Goal: Task Accomplishment & Management: Complete application form

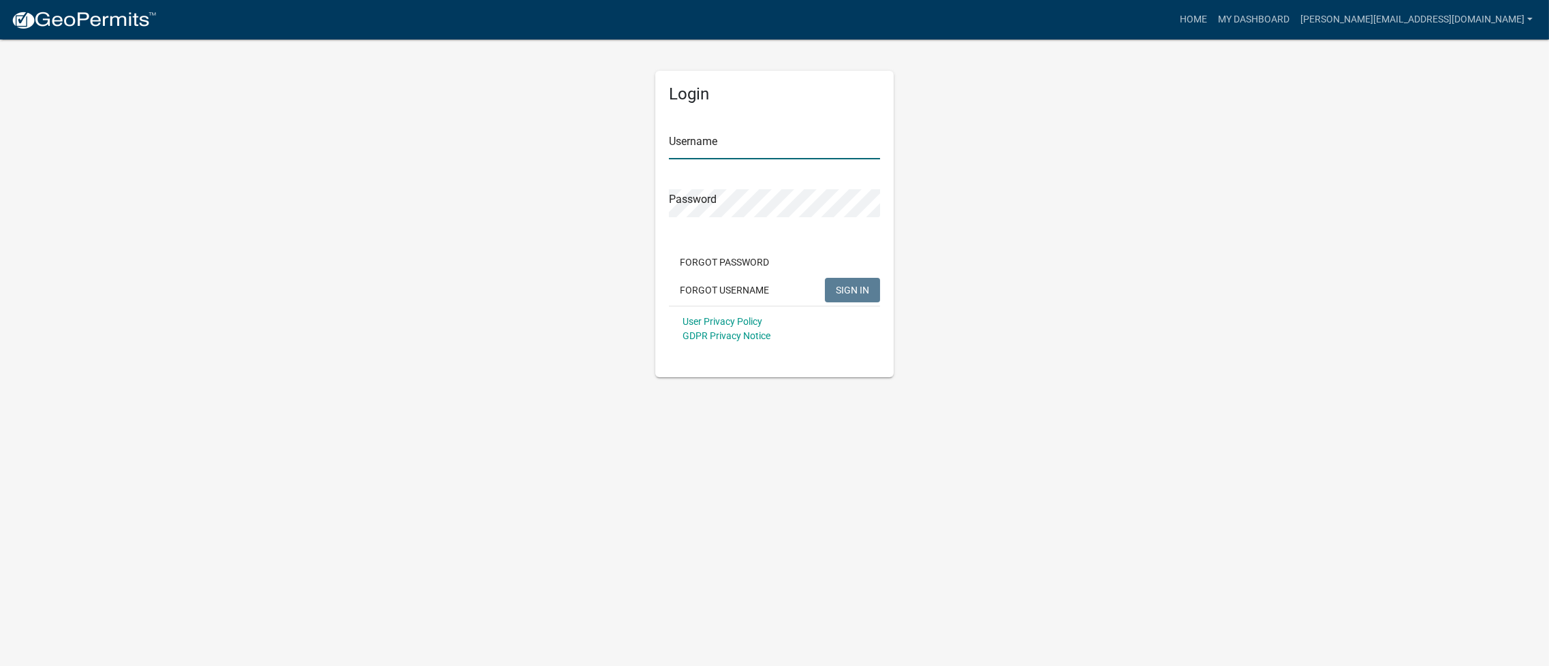
click at [751, 151] on input "Username" at bounding box center [774, 145] width 211 height 28
type input "[PERSON_NAME][EMAIL_ADDRESS][DOMAIN_NAME]"
click at [863, 289] on span "SIGN IN" at bounding box center [852, 289] width 33 height 11
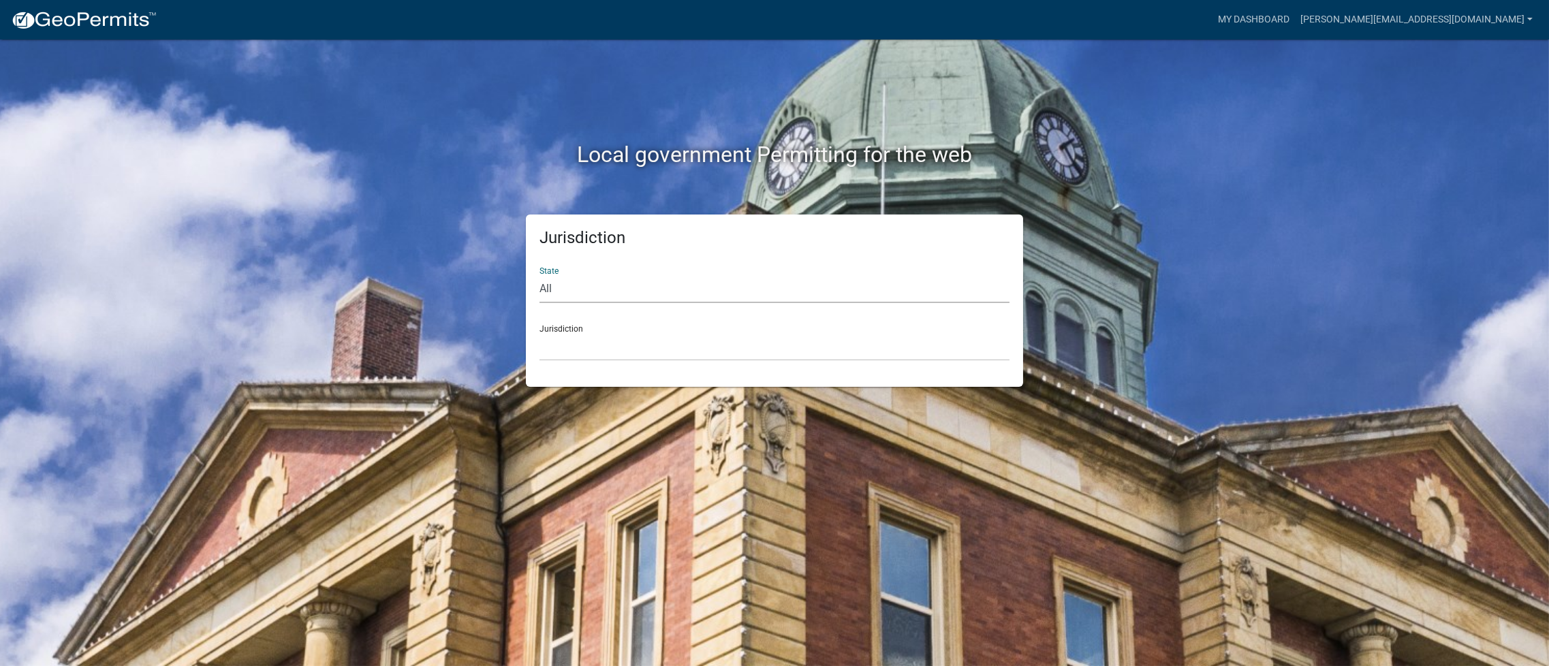
click at [569, 282] on select "All [US_STATE] [US_STATE] [US_STATE] [US_STATE] [US_STATE] [US_STATE] [US_STATE…" at bounding box center [775, 289] width 470 height 28
select select "[US_STATE]"
click at [540, 275] on select "All [US_STATE] [US_STATE] [US_STATE] [US_STATE] [US_STATE] [US_STATE] [US_STATE…" at bounding box center [775, 289] width 470 height 28
click at [616, 342] on select "[GEOGRAPHIC_DATA], [US_STATE] [GEOGRAPHIC_DATA], [US_STATE] [GEOGRAPHIC_DATA], …" at bounding box center [775, 347] width 470 height 28
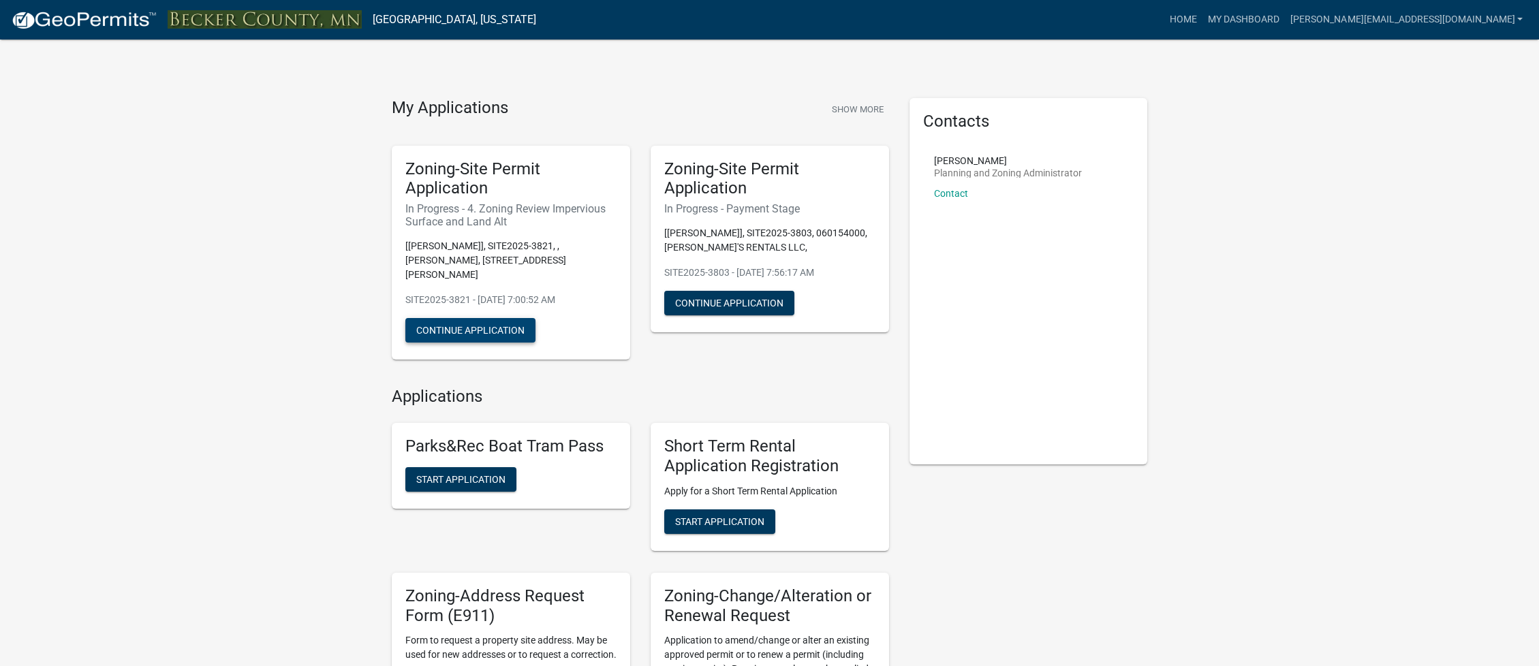
click at [465, 318] on button "Continue Application" at bounding box center [470, 330] width 130 height 25
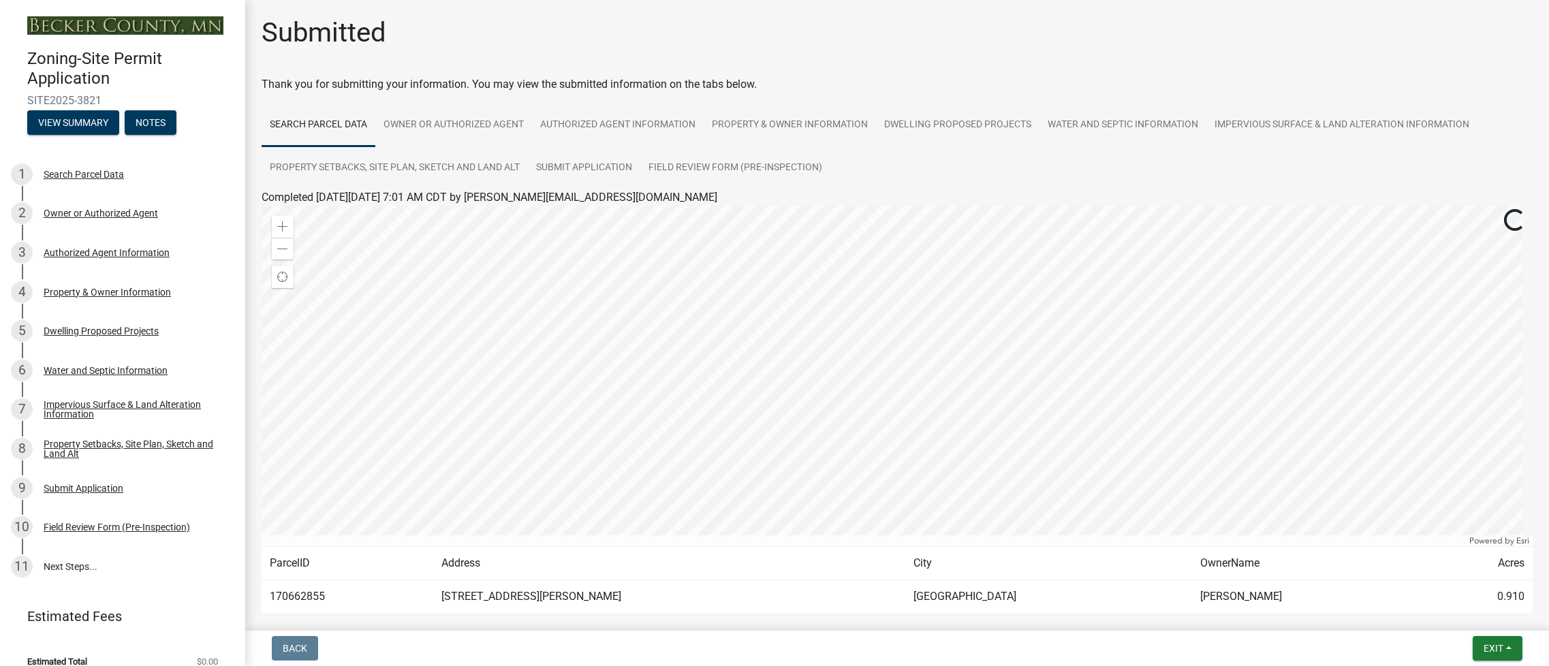
scroll to position [67, 0]
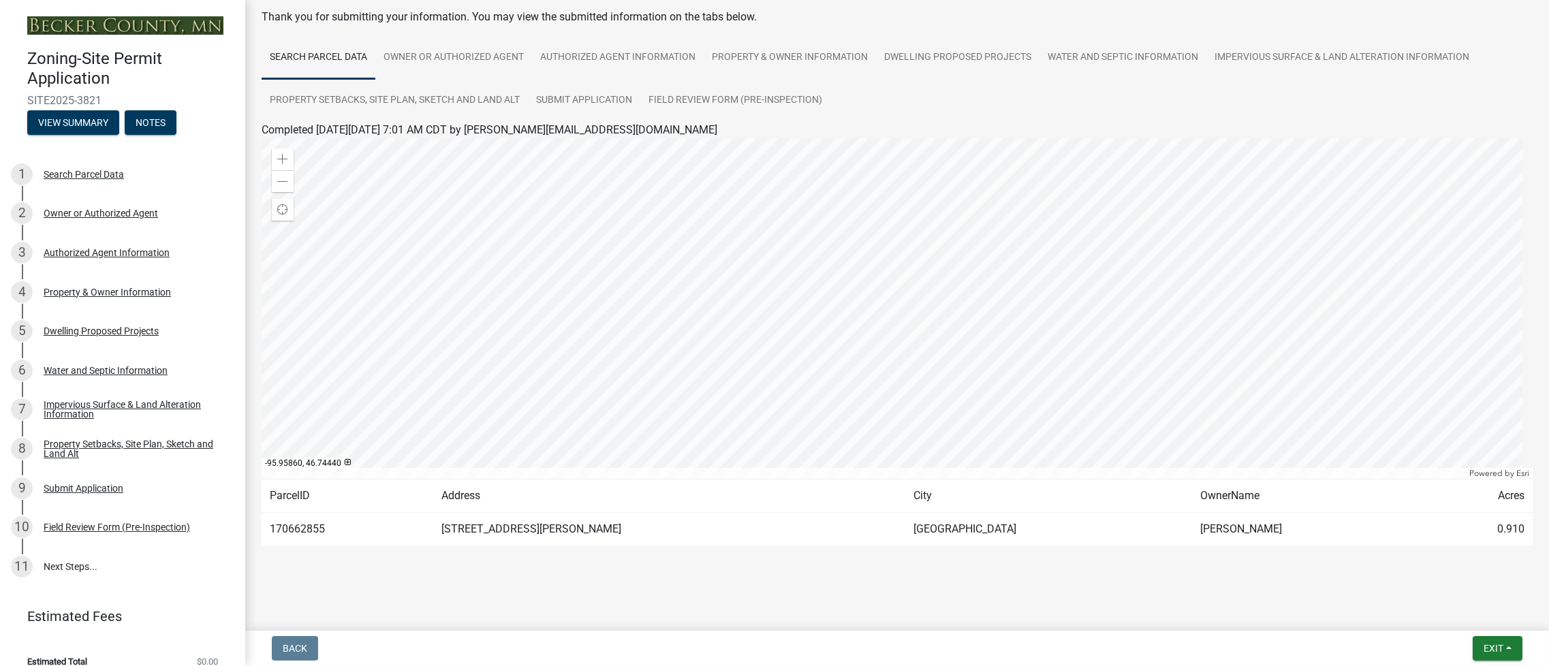
click at [1080, 117] on ul "Search Parcel Data Owner or Authorized Agent Authorized Agent Information Prope…" at bounding box center [897, 79] width 1271 height 86
click at [313, 528] on td "170662855" at bounding box center [348, 529] width 172 height 33
click at [88, 123] on button "View Summary" at bounding box center [73, 122] width 92 height 25
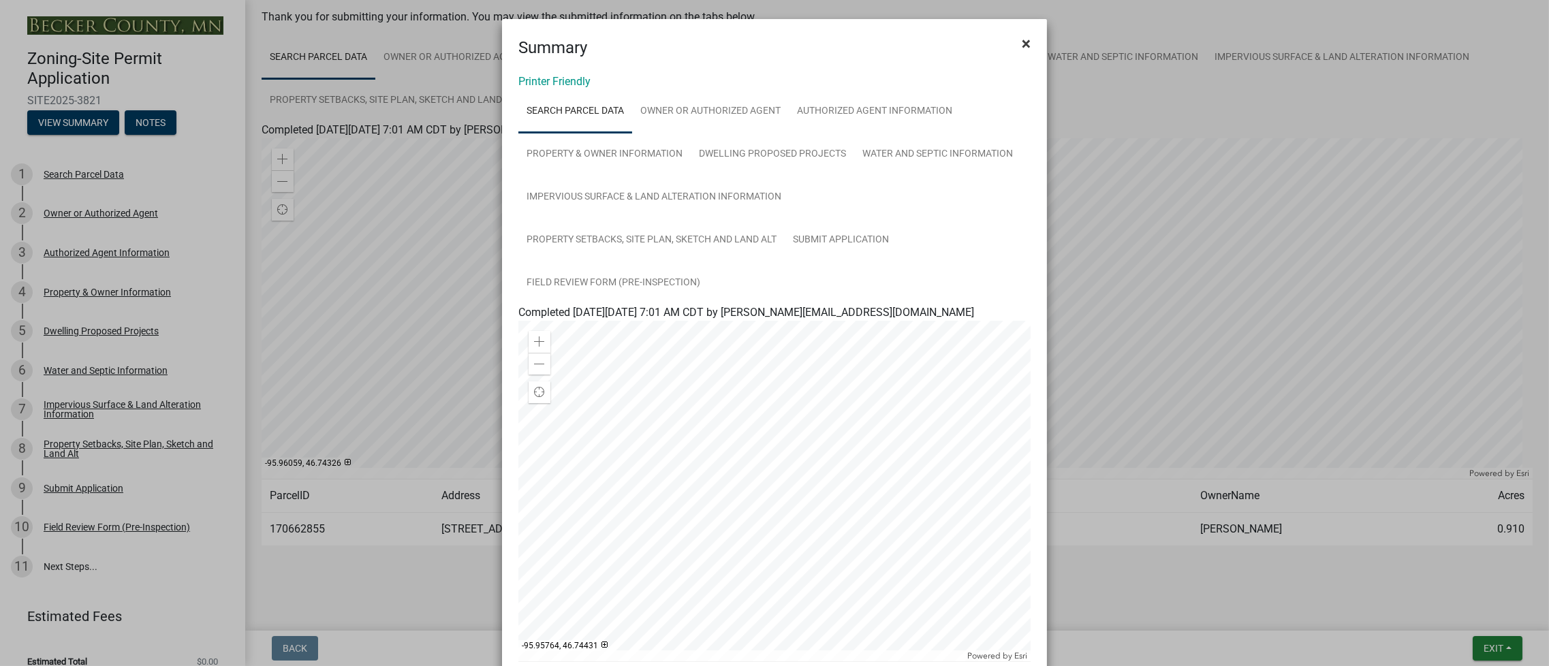
scroll to position [0, 0]
click at [1025, 42] on span "×" at bounding box center [1026, 43] width 9 height 19
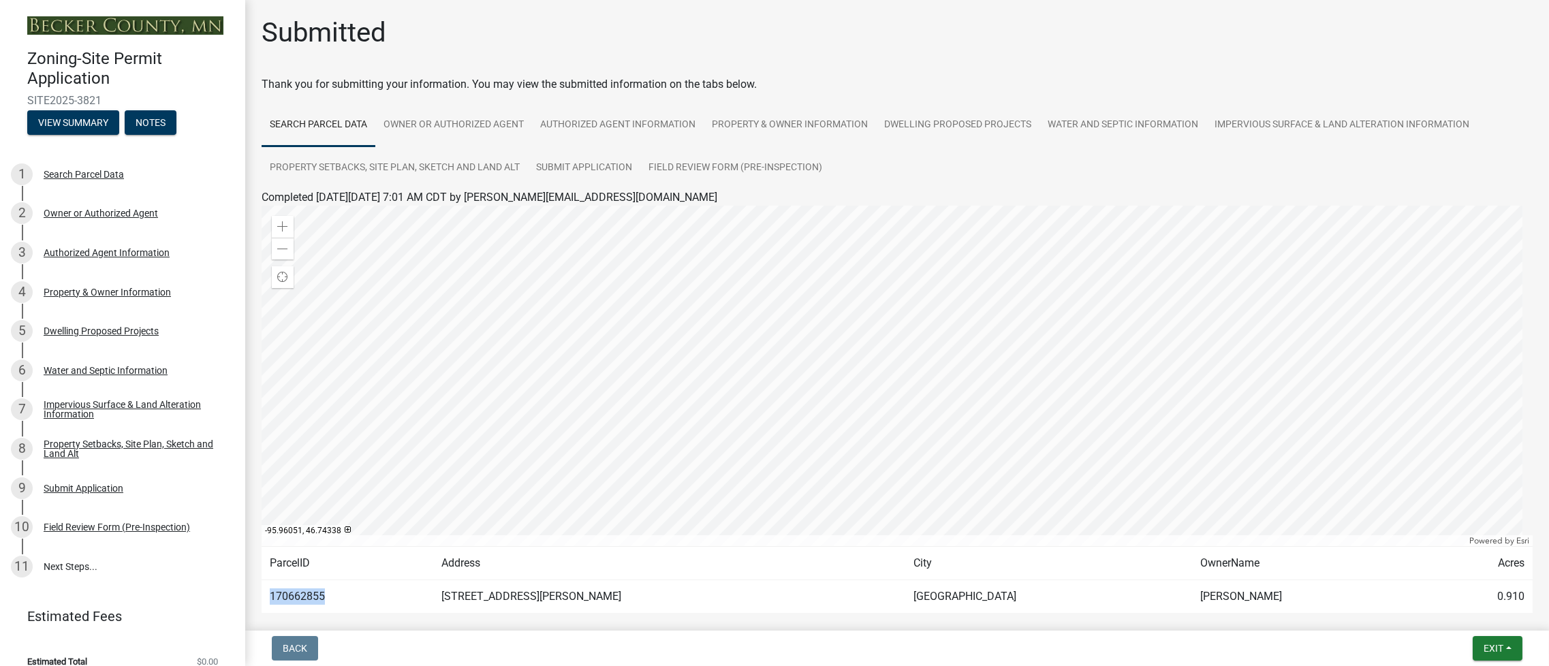
drag, startPoint x: 334, startPoint y: 597, endPoint x: 265, endPoint y: 601, distance: 68.9
click at [266, 600] on td "170662855" at bounding box center [348, 596] width 172 height 33
copy td "170662855"
